Goal: Task Accomplishment & Management: Use online tool/utility

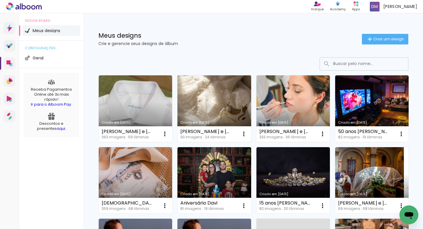
click at [203, 99] on link "Criado em [DATE]" at bounding box center [214, 108] width 73 height 66
